Goal: Communication & Community: Ask a question

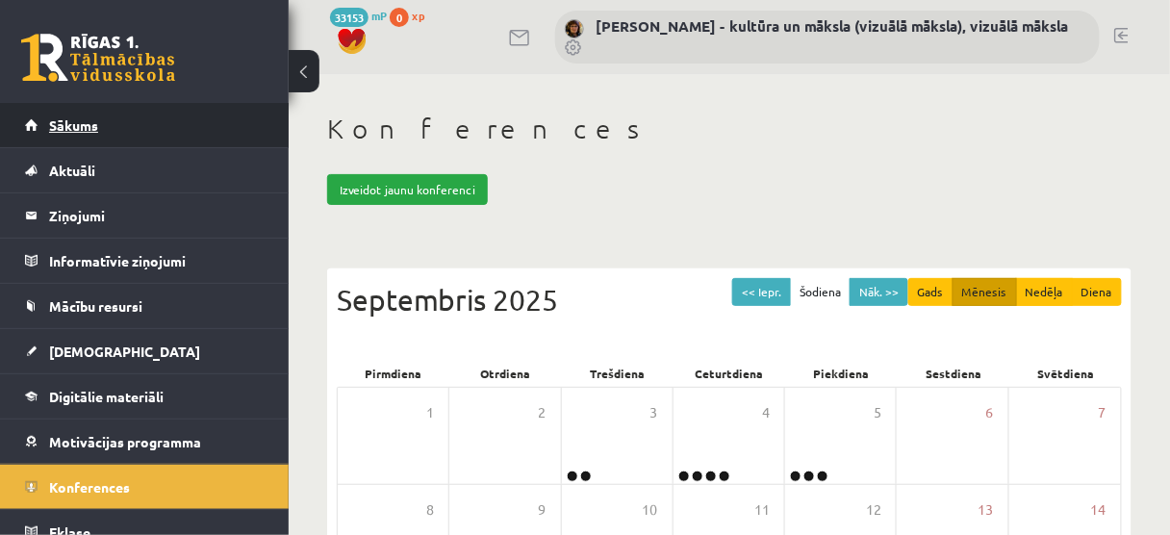
click at [84, 120] on span "Sākums" at bounding box center [73, 124] width 49 height 17
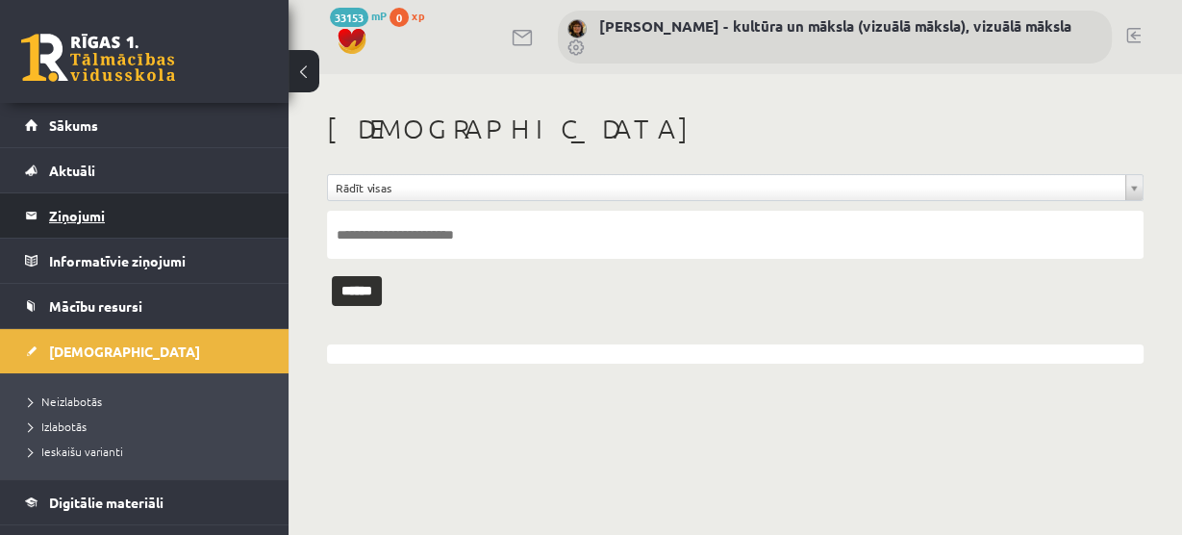
click at [89, 215] on legend "Ziņojumi 0" at bounding box center [157, 215] width 216 height 44
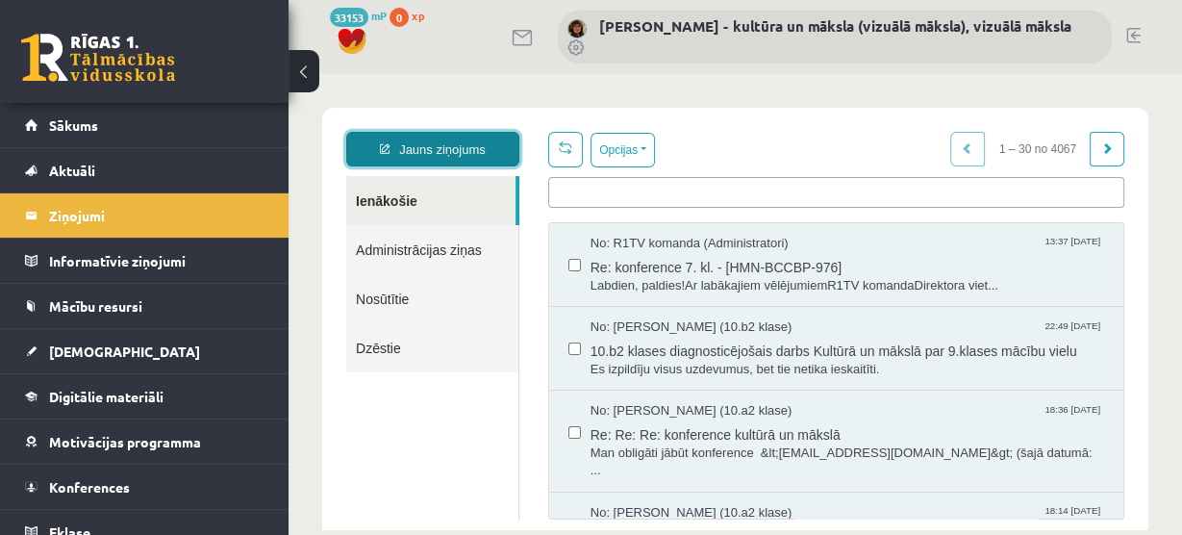
click at [449, 147] on link "Jauns ziņojums" at bounding box center [432, 149] width 173 height 35
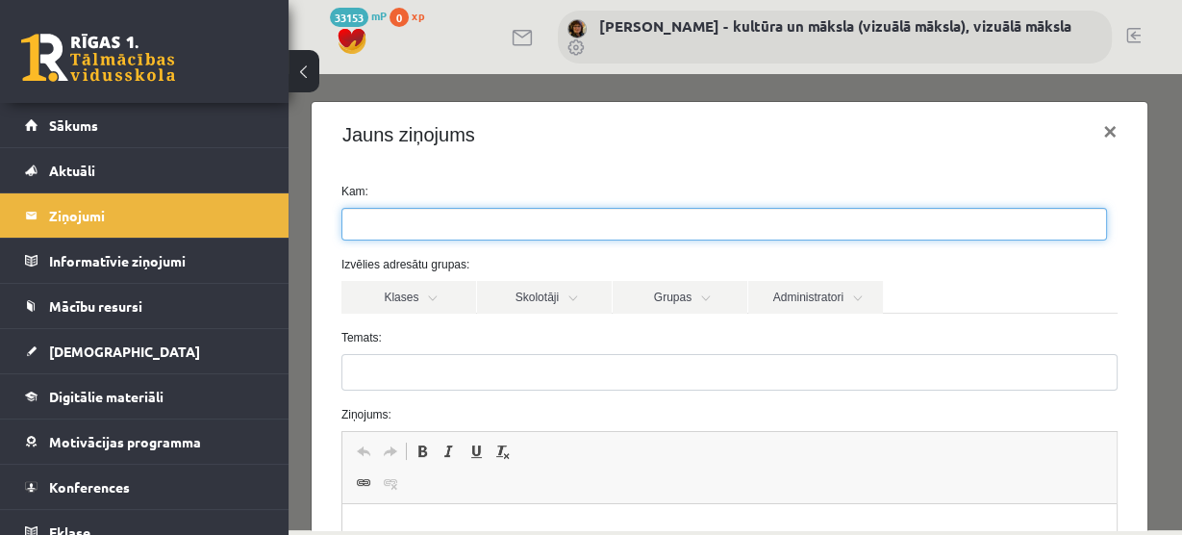
click at [361, 226] on input "search" at bounding box center [376, 224] width 67 height 31
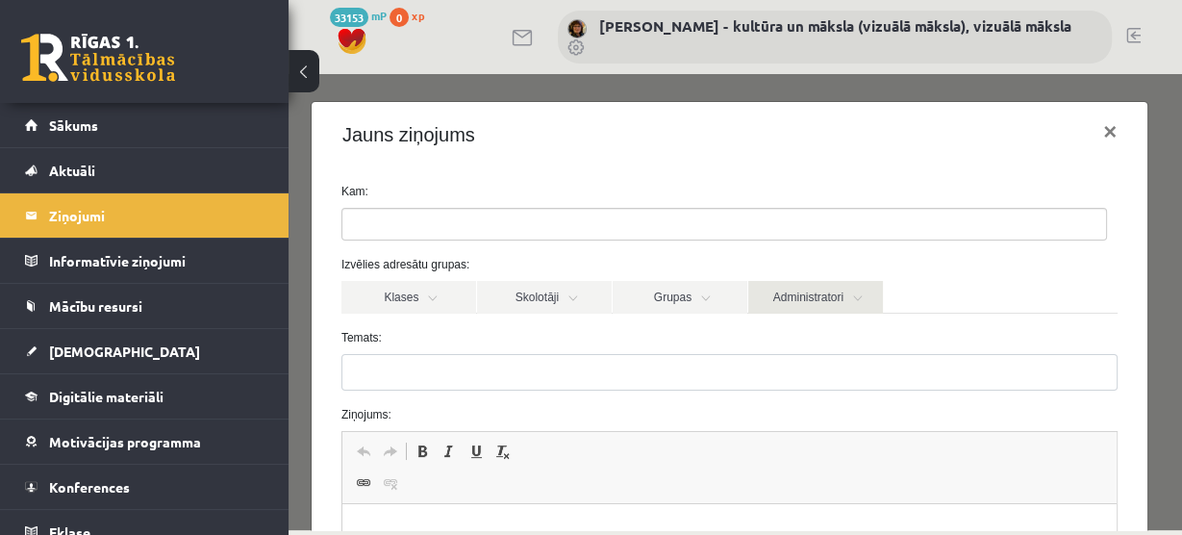
click at [837, 295] on link "Administratori" at bounding box center [816, 297] width 135 height 33
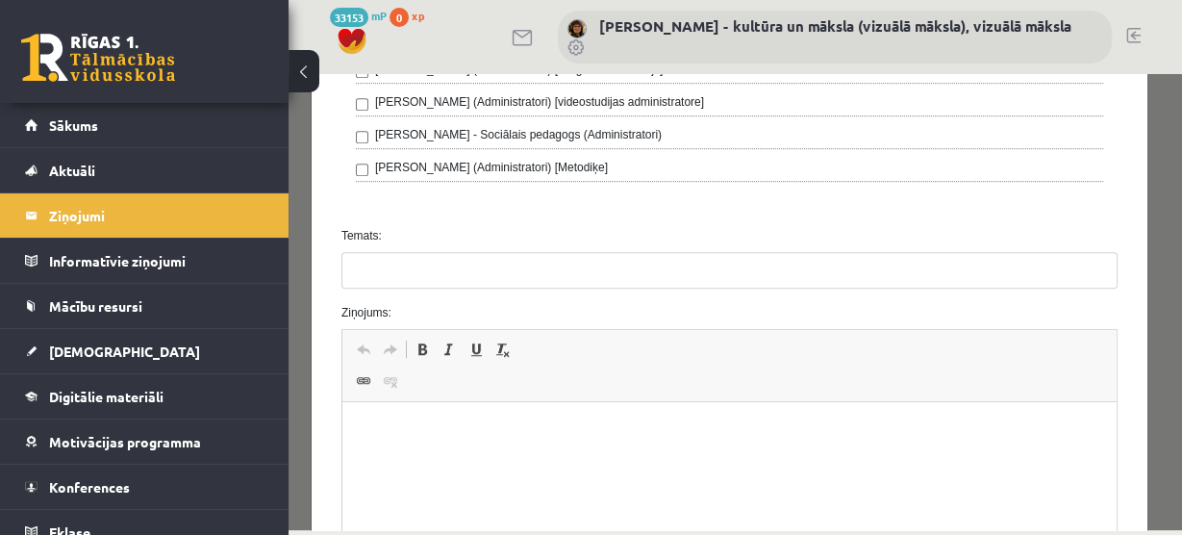
scroll to position [1001, 0]
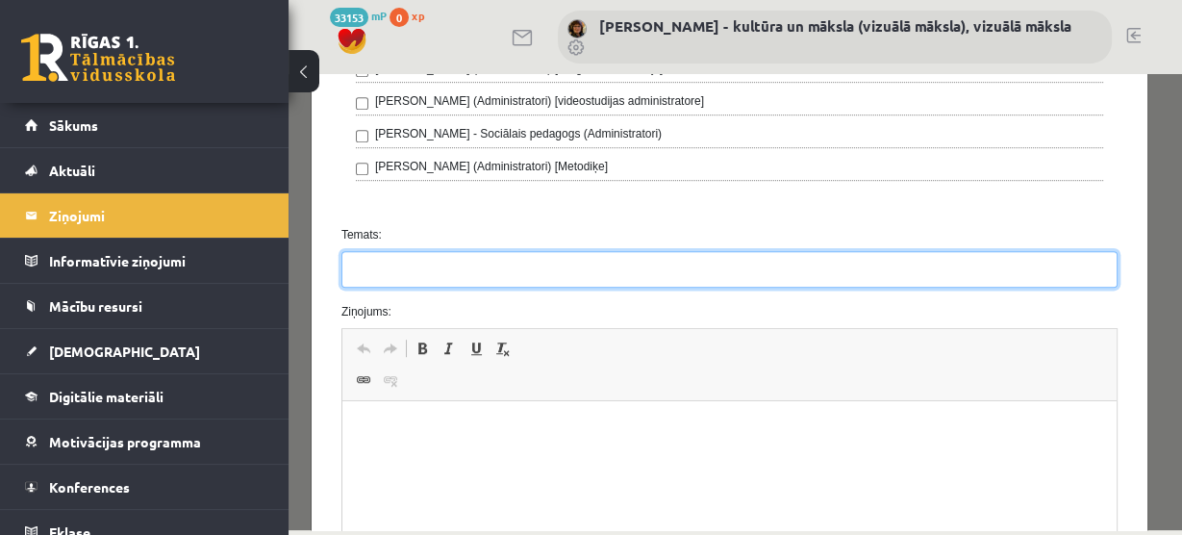
click at [369, 260] on input "Temats:" at bounding box center [730, 269] width 776 height 37
type input "**********"
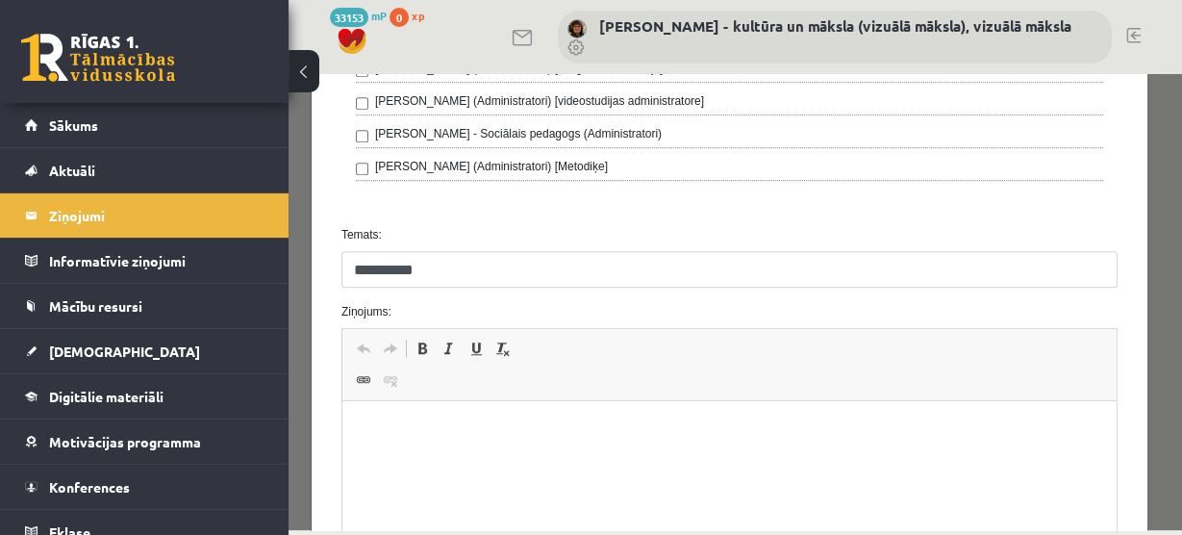
click at [352, 417] on html at bounding box center [729, 430] width 775 height 59
click at [375, 432] on p "Bagātinātā teksta redaktors, wiswyg-editor-47024923187820-1758205744-487" at bounding box center [729, 430] width 736 height 20
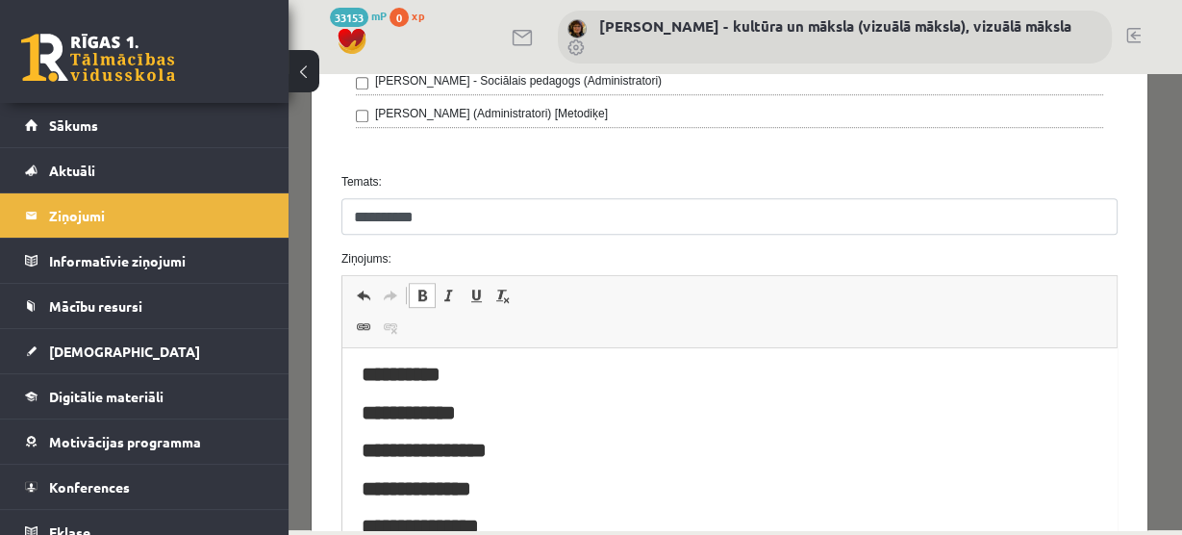
scroll to position [1142, 0]
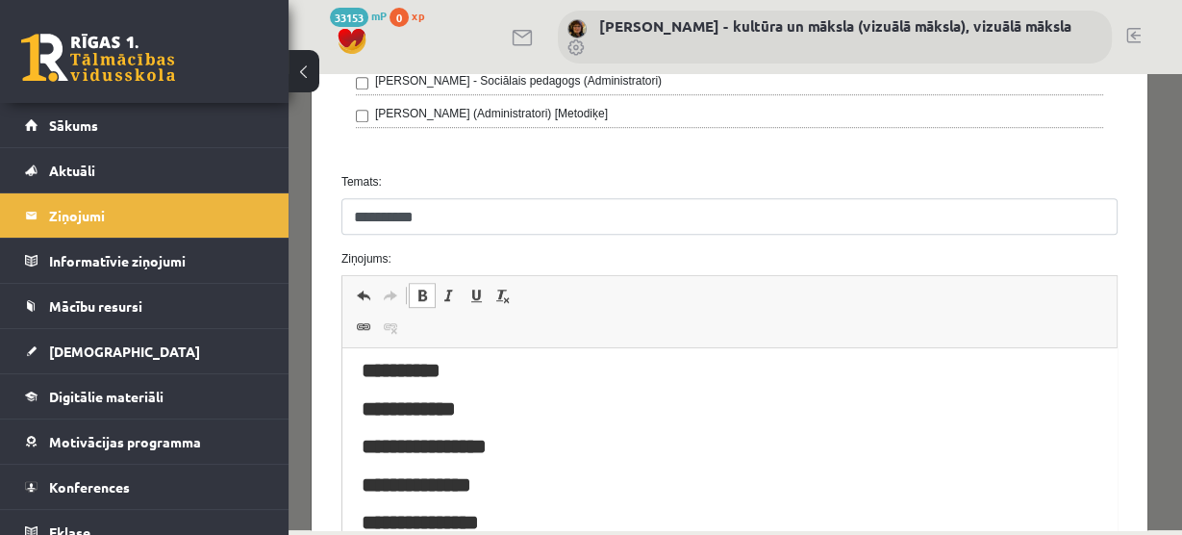
click at [417, 288] on span at bounding box center [422, 295] width 15 height 15
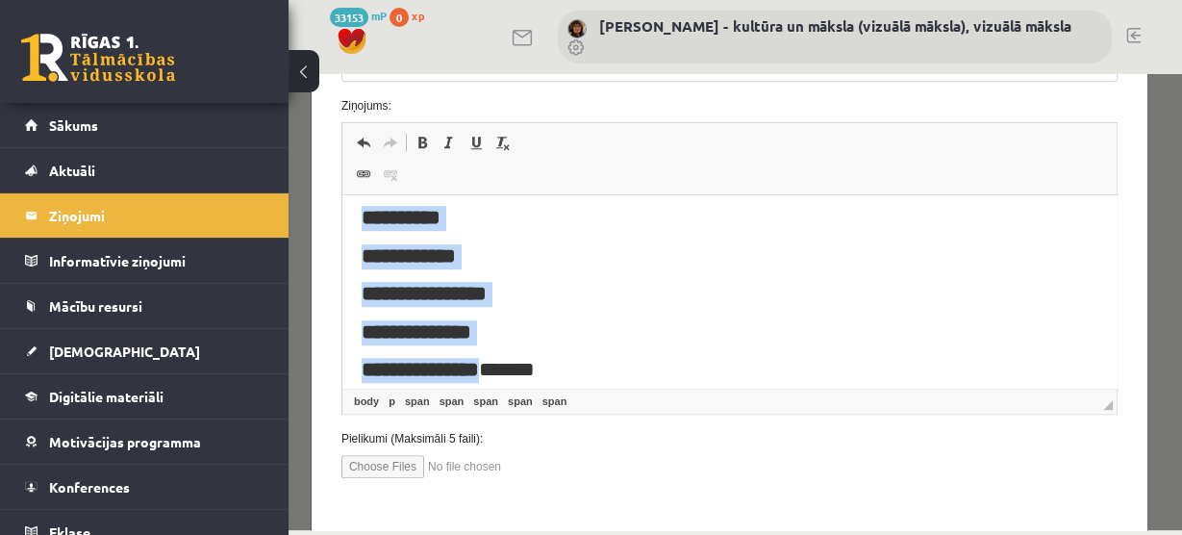
scroll to position [1216, 0]
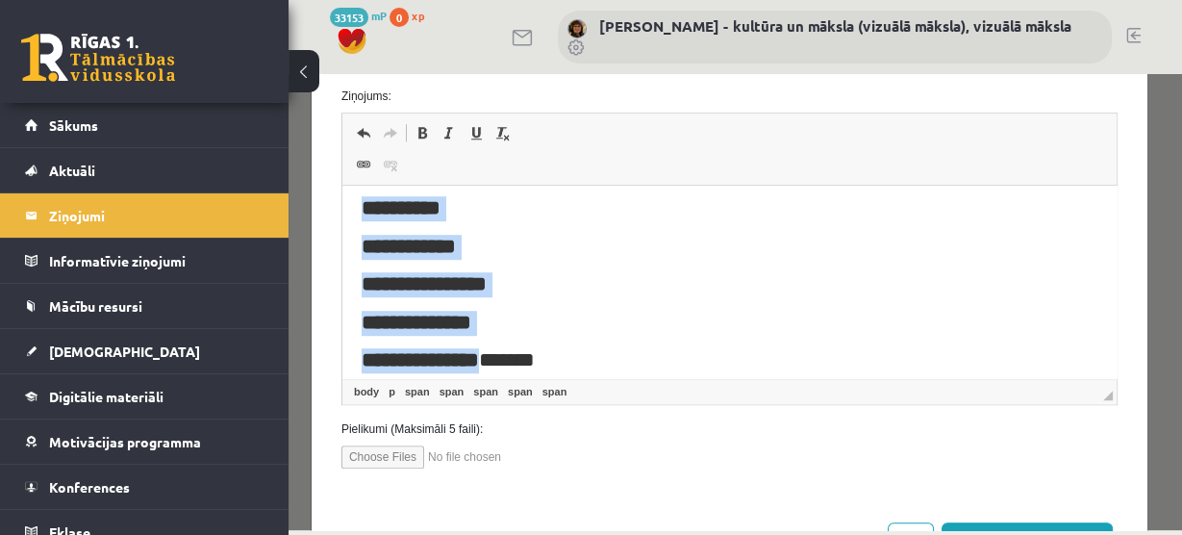
drag, startPoint x: 363, startPoint y: 245, endPoint x: 615, endPoint y: 480, distance: 344.5
click at [427, 125] on span at bounding box center [422, 132] width 15 height 15
click at [601, 283] on p "**********" at bounding box center [729, 284] width 736 height 25
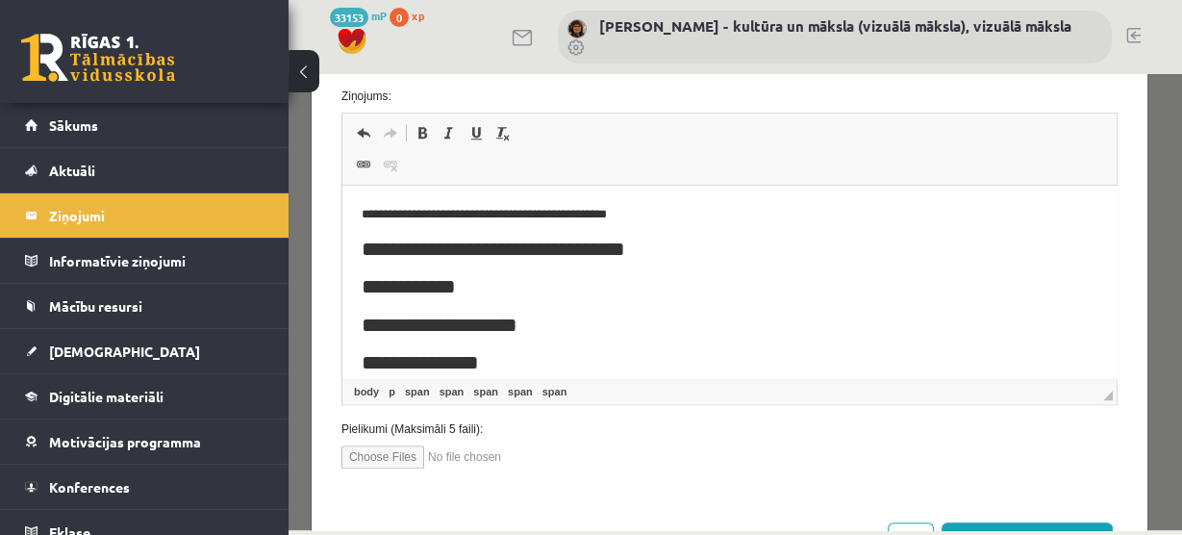
scroll to position [1282, 0]
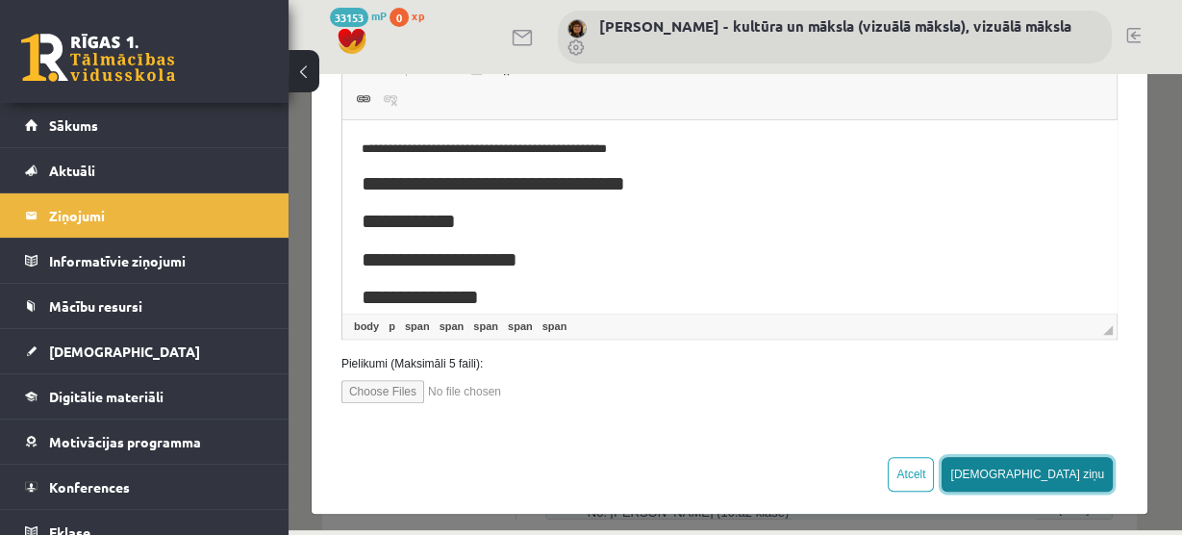
click at [1068, 465] on button "Sūtīt ziņu" at bounding box center [1027, 474] width 171 height 35
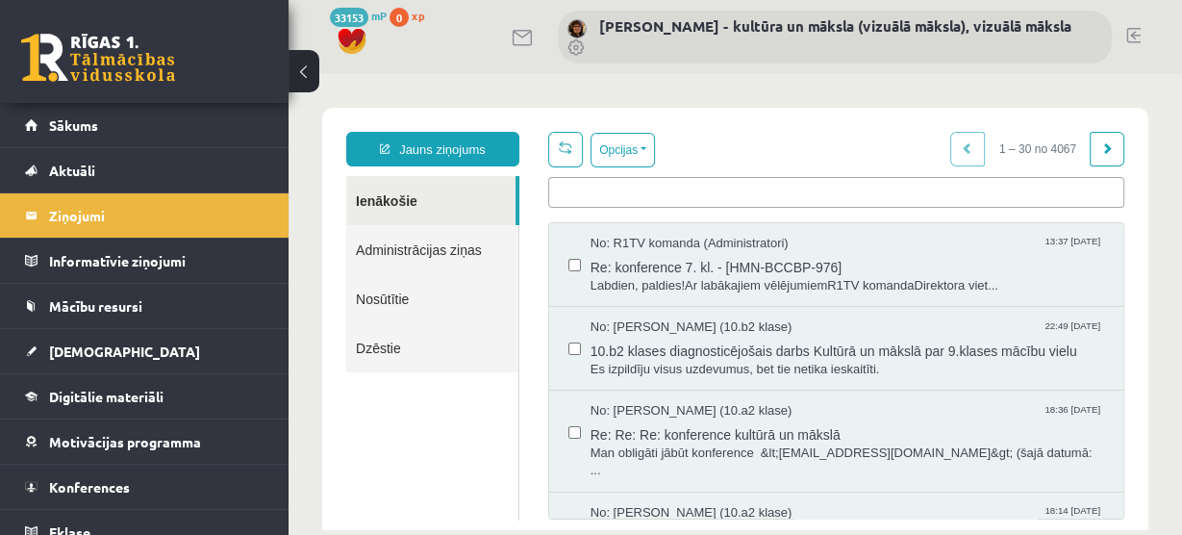
scroll to position [0, 0]
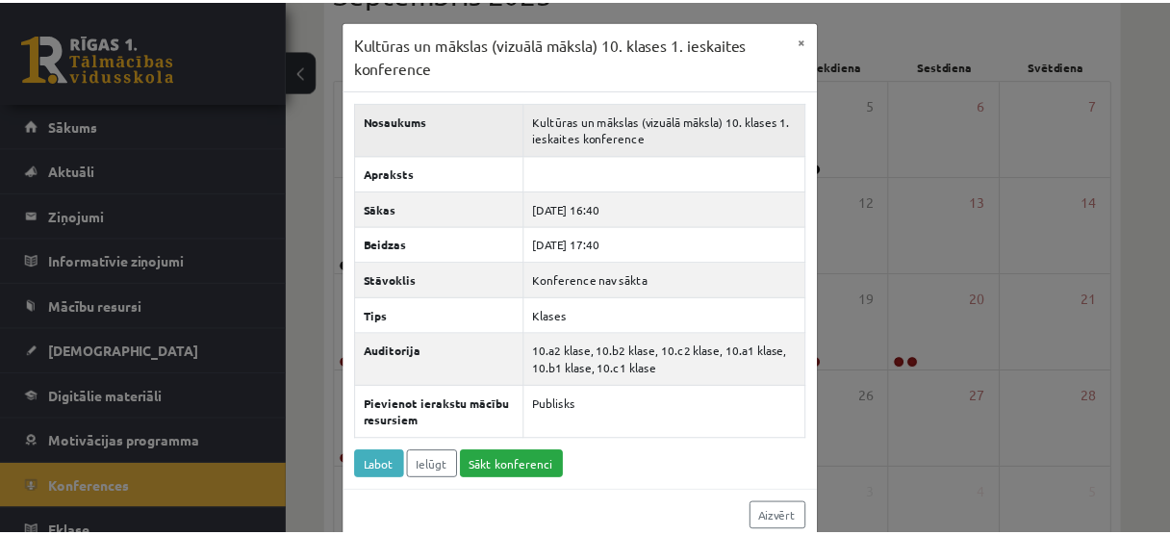
scroll to position [61, 0]
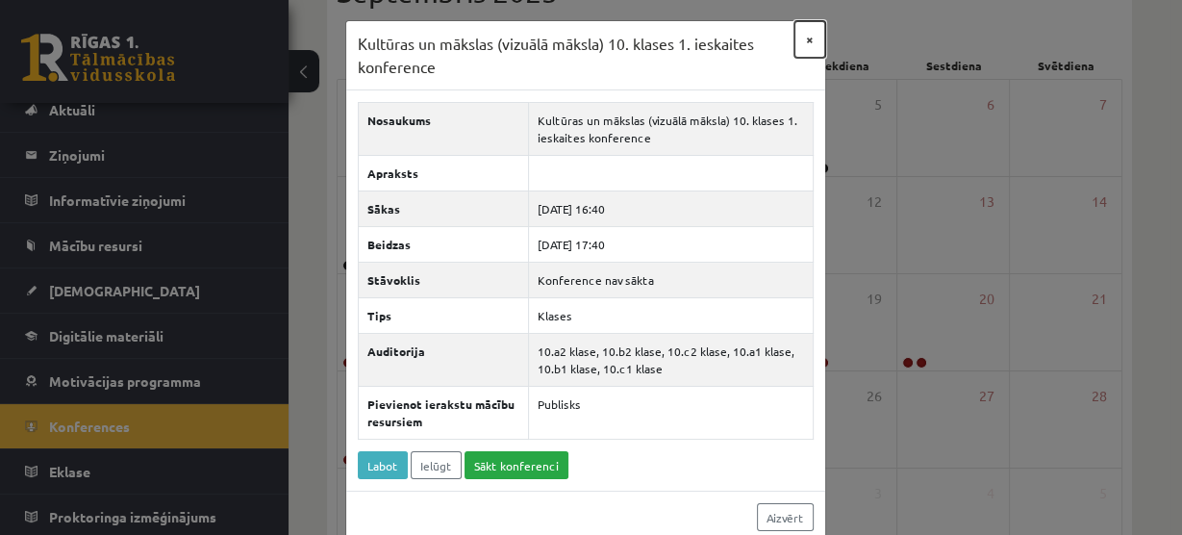
click at [805, 37] on button "×" at bounding box center [810, 39] width 31 height 37
